Goal: Navigation & Orientation: Find specific page/section

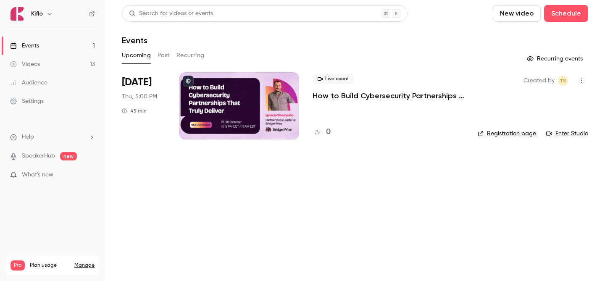
click at [76, 63] on link "Videos 13" at bounding box center [52, 64] width 105 height 18
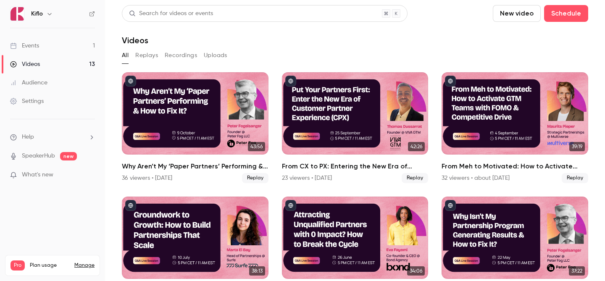
click at [73, 46] on link "Events 1" at bounding box center [52, 46] width 105 height 18
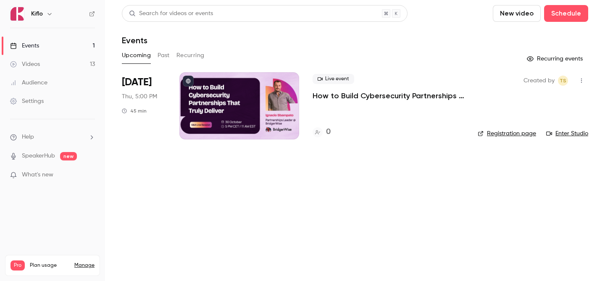
click at [56, 66] on link "Videos 13" at bounding box center [52, 64] width 105 height 18
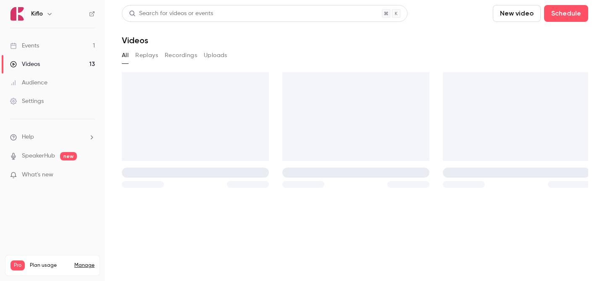
click at [72, 43] on link "Events 1" at bounding box center [52, 46] width 105 height 18
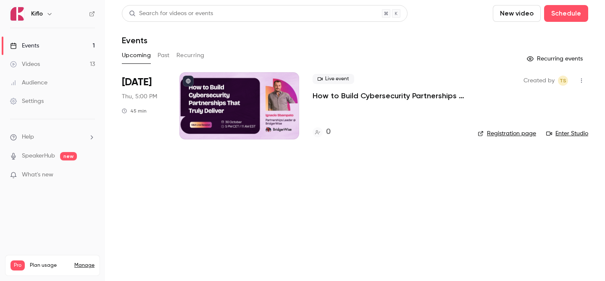
click at [71, 66] on link "Videos 13" at bounding box center [52, 64] width 105 height 18
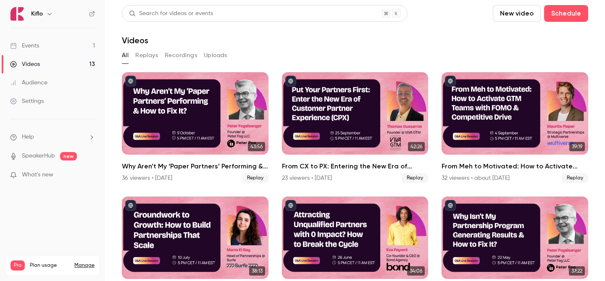
click at [70, 49] on link "Events 1" at bounding box center [52, 46] width 105 height 18
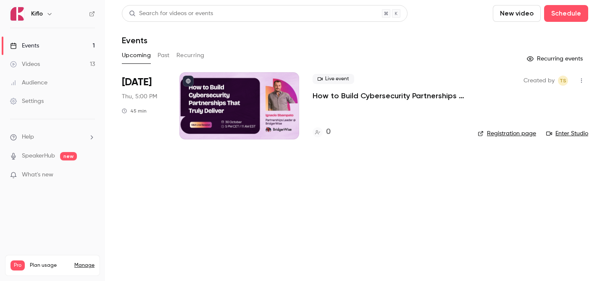
click at [64, 56] on link "Videos 13" at bounding box center [52, 64] width 105 height 18
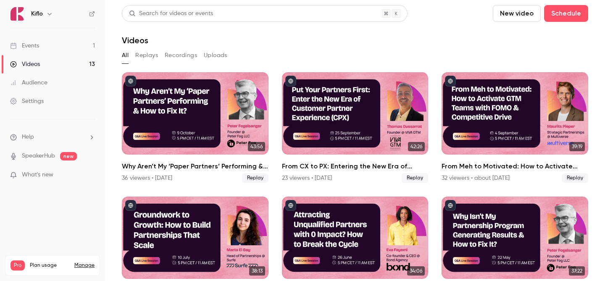
click at [86, 41] on link "Events 1" at bounding box center [52, 46] width 105 height 18
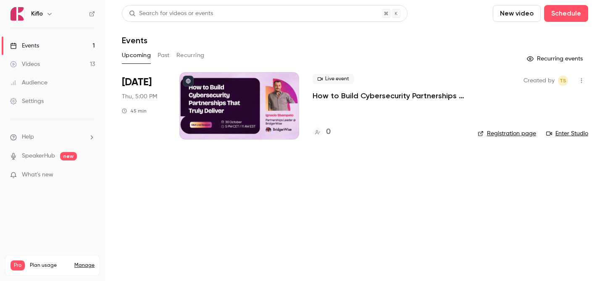
click at [80, 63] on link "Videos 13" at bounding box center [52, 64] width 105 height 18
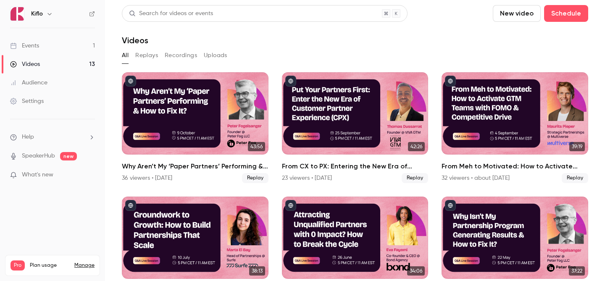
click at [73, 46] on link "Events 1" at bounding box center [52, 46] width 105 height 18
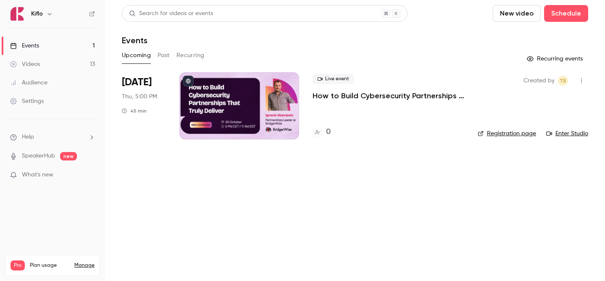
click at [51, 56] on link "Videos 13" at bounding box center [52, 64] width 105 height 18
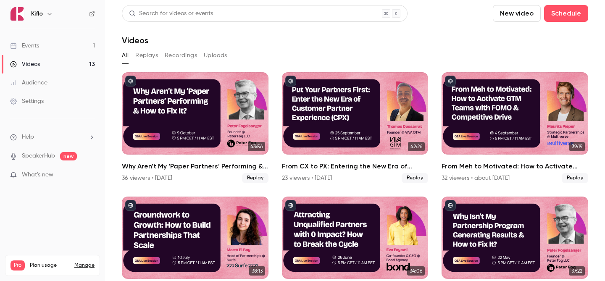
click at [60, 47] on link "Events 1" at bounding box center [52, 46] width 105 height 18
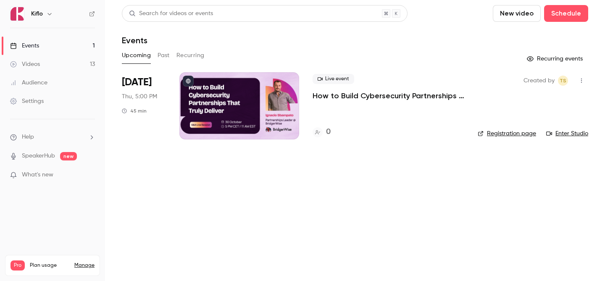
click at [52, 65] on link "Videos 13" at bounding box center [52, 64] width 105 height 18
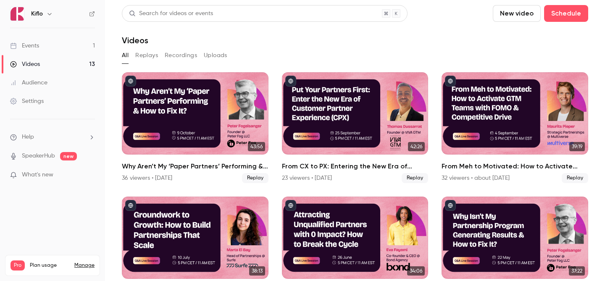
click at [68, 40] on link "Events 1" at bounding box center [52, 46] width 105 height 18
